Goal: Find specific page/section: Find specific page/section

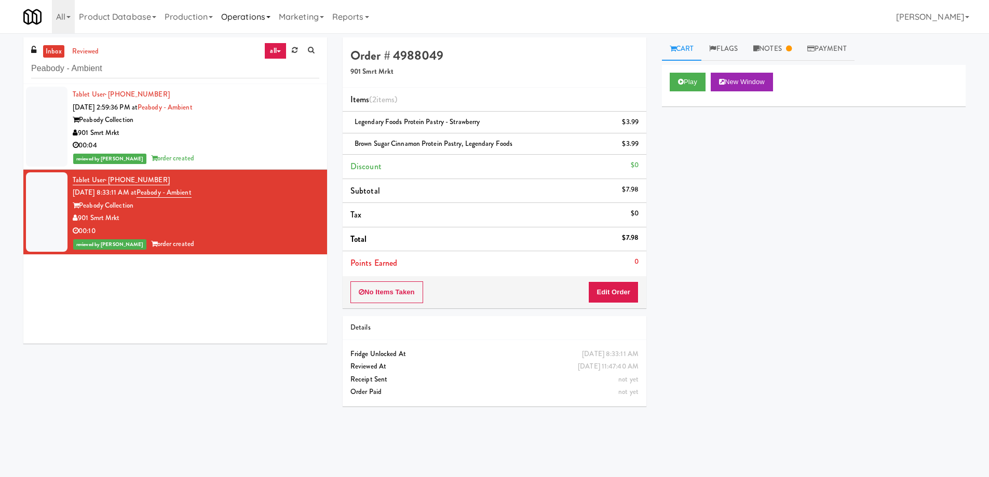
click at [275, 21] on link "Operations" at bounding box center [246, 16] width 58 height 33
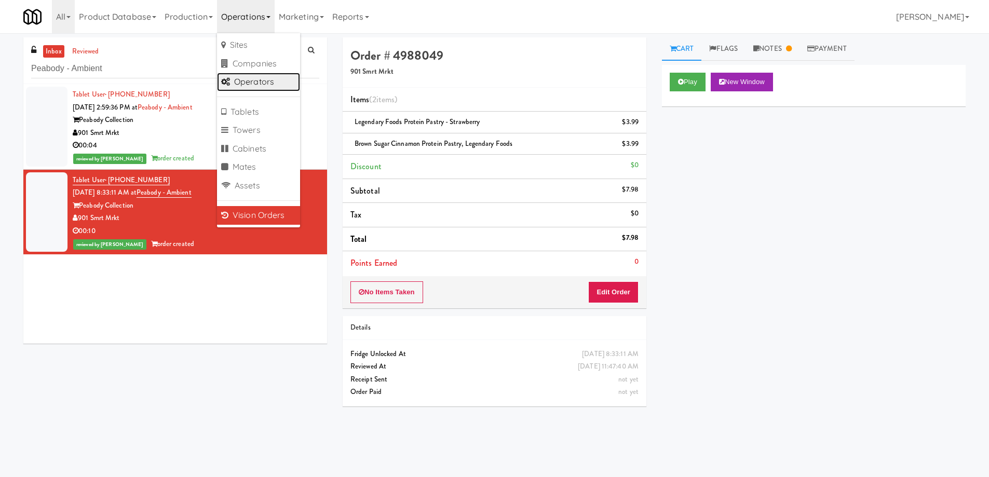
click at [261, 85] on link "Operators" at bounding box center [258, 82] width 83 height 19
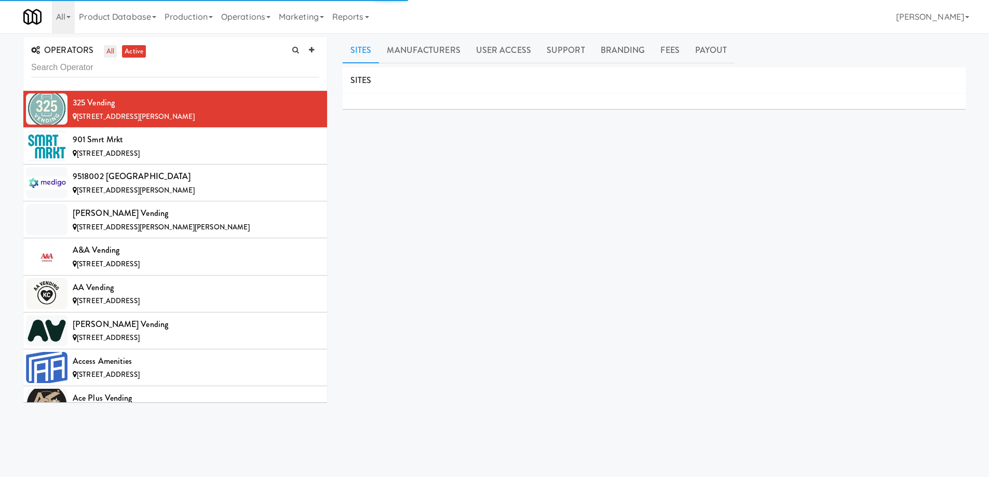
click at [111, 54] on link "all" at bounding box center [110, 51] width 13 height 13
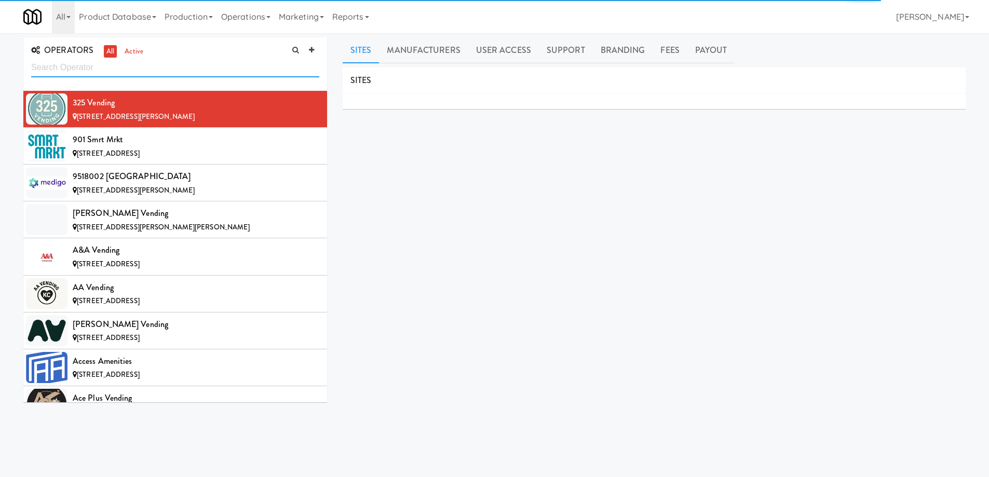
click at [161, 72] on input "text" at bounding box center [175, 67] width 288 height 19
paste input "TreasureNook"
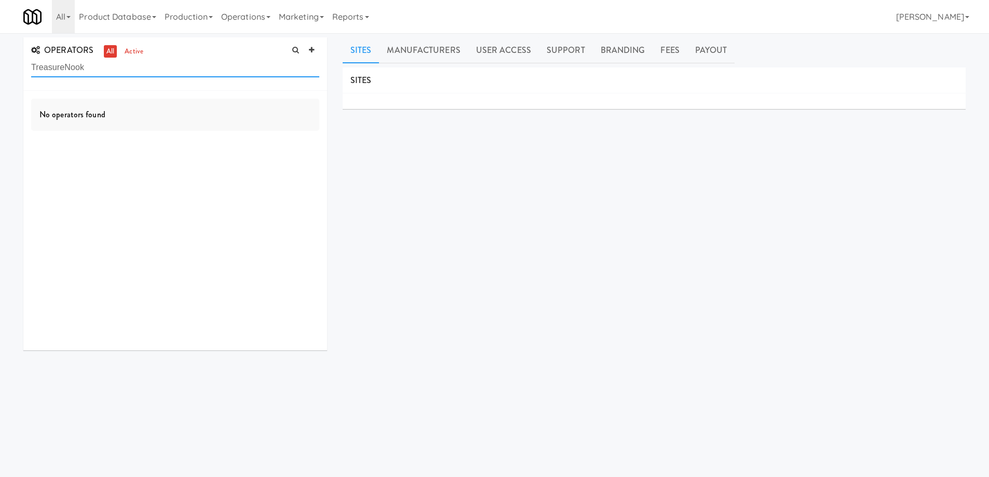
click at [67, 65] on input "TreasureNook" at bounding box center [175, 67] width 288 height 19
click at [96, 68] on input "Treasure Nook" at bounding box center [175, 67] width 288 height 19
click at [33, 66] on input "Treasure Nook" at bounding box center [175, 67] width 288 height 19
click at [73, 72] on input "Treasure Nook" at bounding box center [175, 67] width 288 height 19
click at [32, 63] on input "Treasure Nook" at bounding box center [175, 67] width 288 height 19
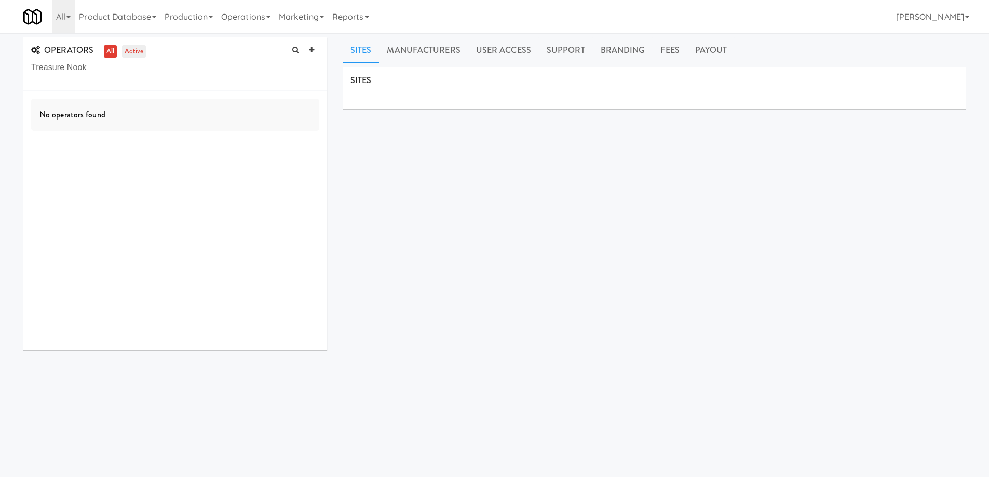
click at [129, 52] on link "active" at bounding box center [134, 51] width 24 height 13
click at [109, 50] on link "all" at bounding box center [110, 51] width 13 height 13
drag, startPoint x: 64, startPoint y: 67, endPoint x: 135, endPoint y: 79, distance: 72.2
click at [135, 79] on div "OPERATORS all active Treasure Nook" at bounding box center [175, 63] width 304 height 53
click at [74, 68] on input "Treasure" at bounding box center [175, 67] width 288 height 19
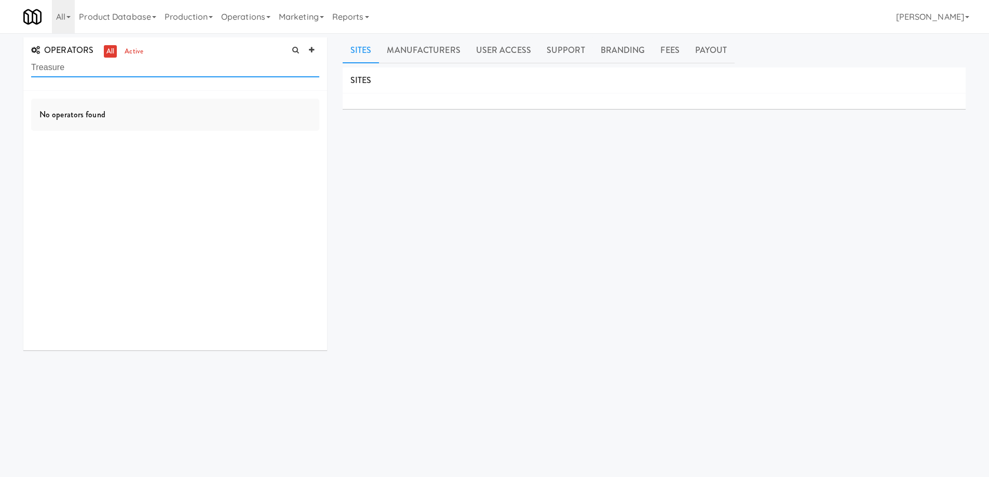
click at [74, 68] on input "Treasure" at bounding box center [175, 67] width 288 height 19
paste input "Nook"
drag, startPoint x: 66, startPoint y: 65, endPoint x: 0, endPoint y: 33, distance: 73.8
click at [0, 33] on div "OPERATORS all active TreasureNook No operators found Sites Manufacturers User A…" at bounding box center [494, 245] width 989 height 424
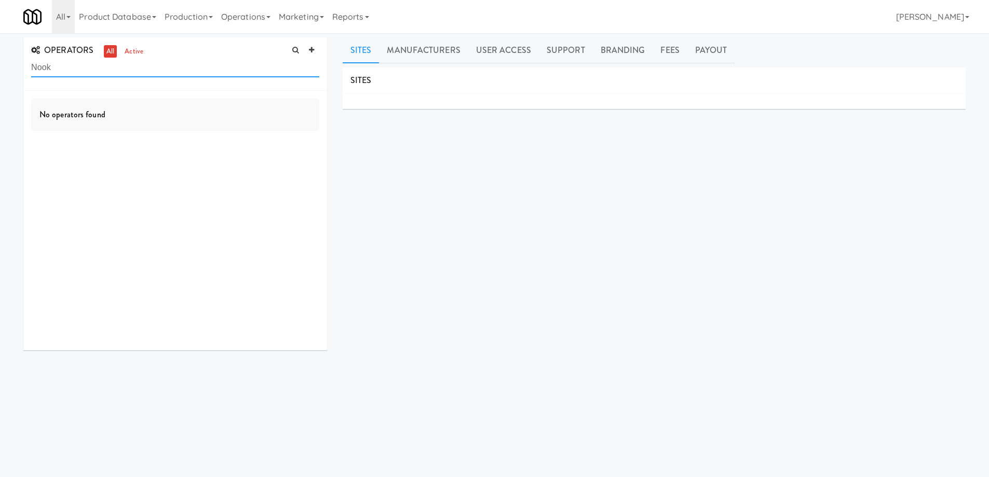
click at [246, 71] on input "Nook" at bounding box center [175, 67] width 288 height 19
paste input "[PERSON_NAME] Development"
type input "[PERSON_NAME] Development"
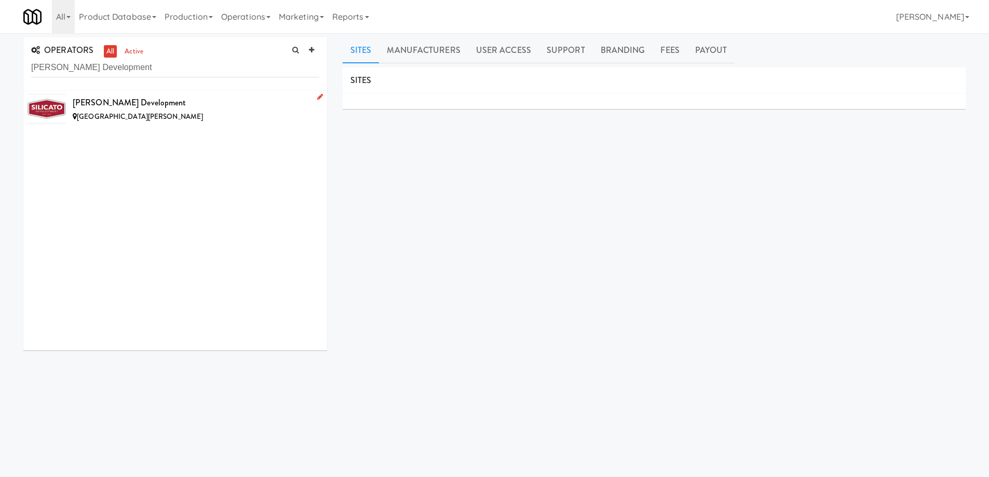
click at [234, 116] on div "[GEOGRAPHIC_DATA][PERSON_NAME]" at bounding box center [196, 117] width 247 height 13
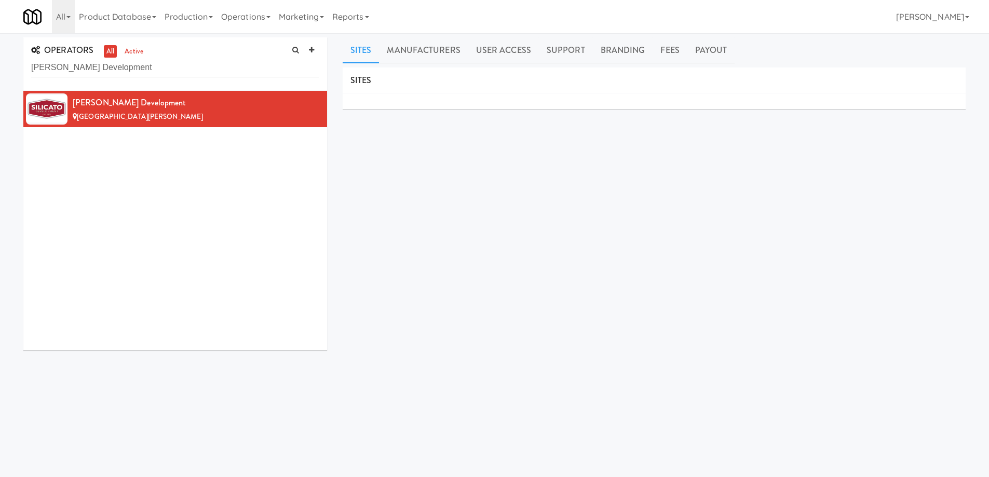
click at [440, 194] on div "SITES MANUFACTURERS Silicato Development USERS Name Company Registered Alex Mil…" at bounding box center [654, 261] width 623 height 389
click at [129, 70] on input "[PERSON_NAME] Development" at bounding box center [175, 67] width 288 height 19
click at [382, 200] on div "SITES MANUFACTURERS [PERSON_NAME] Development USERS Name Company Registered [PE…" at bounding box center [654, 261] width 623 height 389
click at [456, 220] on div "SITES MANUFACTURERS [PERSON_NAME] Development USERS Name Company Registered [PE…" at bounding box center [654, 261] width 623 height 389
